Goal: Task Accomplishment & Management: Manage account settings

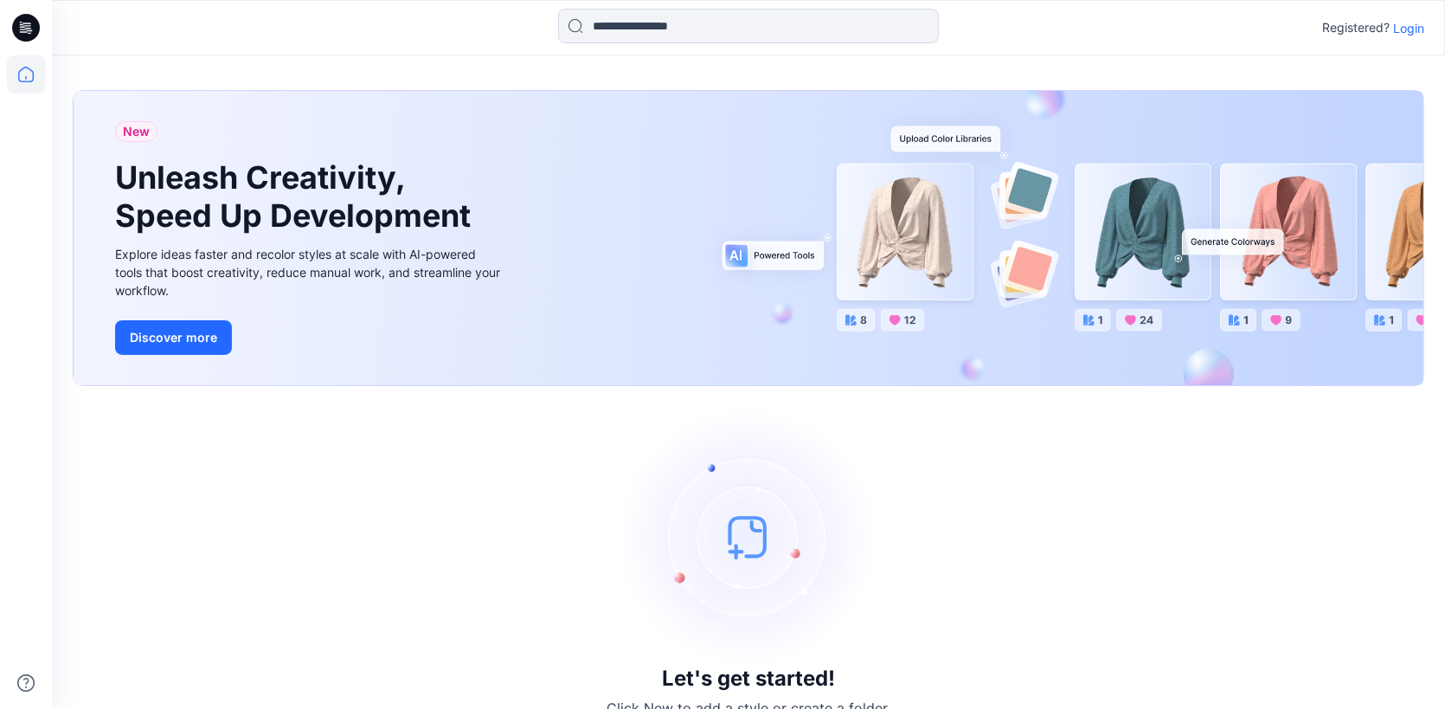
click at [1419, 26] on p "Login" at bounding box center [1408, 28] width 31 height 18
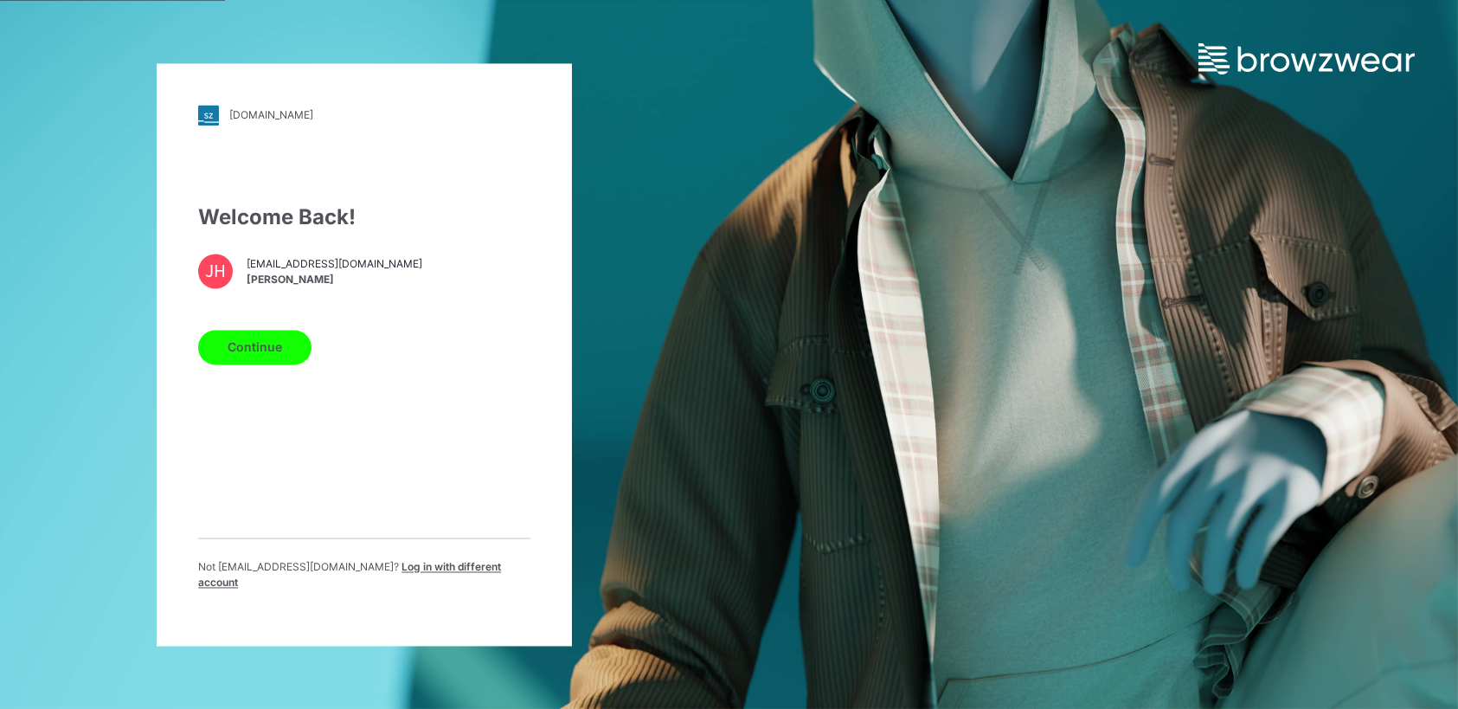
click at [264, 360] on button "Continue" at bounding box center [254, 347] width 113 height 35
